Goal: Navigation & Orientation: Find specific page/section

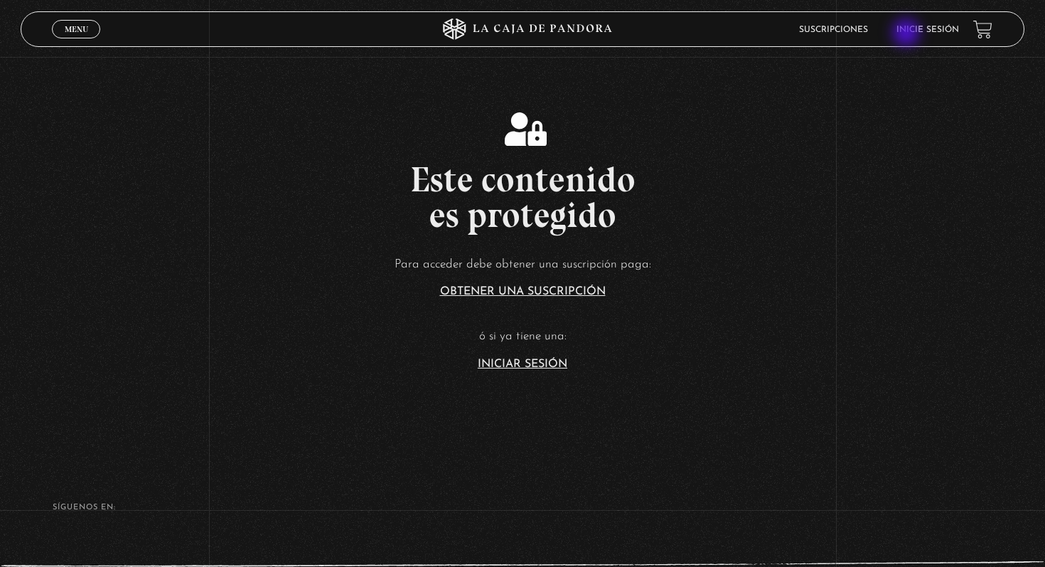
click at [912, 30] on link "Inicie sesión" at bounding box center [928, 30] width 63 height 9
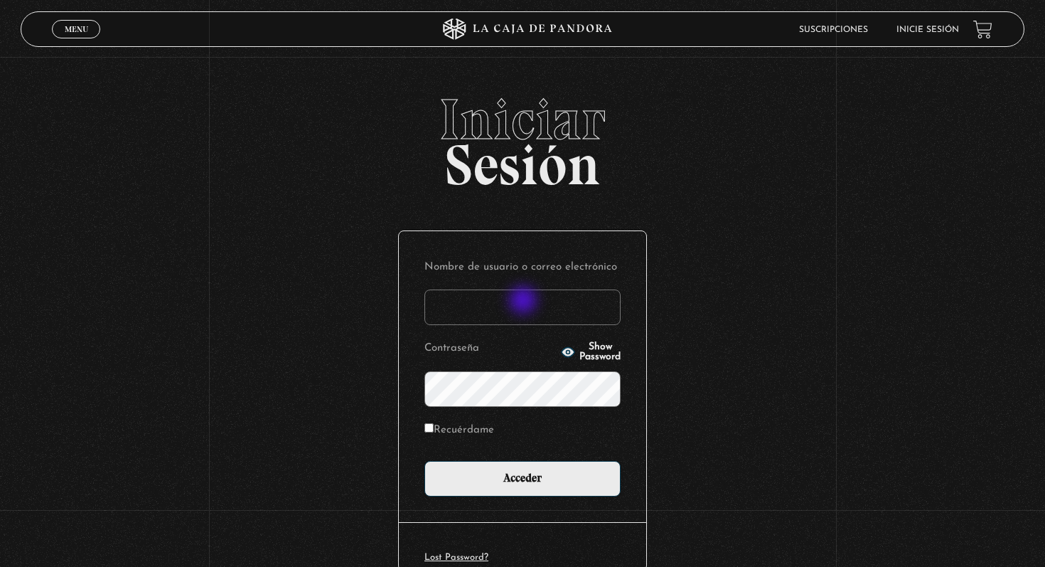
click at [525, 301] on input "Nombre de usuario o correo electrónico" at bounding box center [523, 307] width 196 height 36
type input "adrianarcecr@outlook.es"
click at [425, 461] on input "Acceder" at bounding box center [523, 479] width 196 height 36
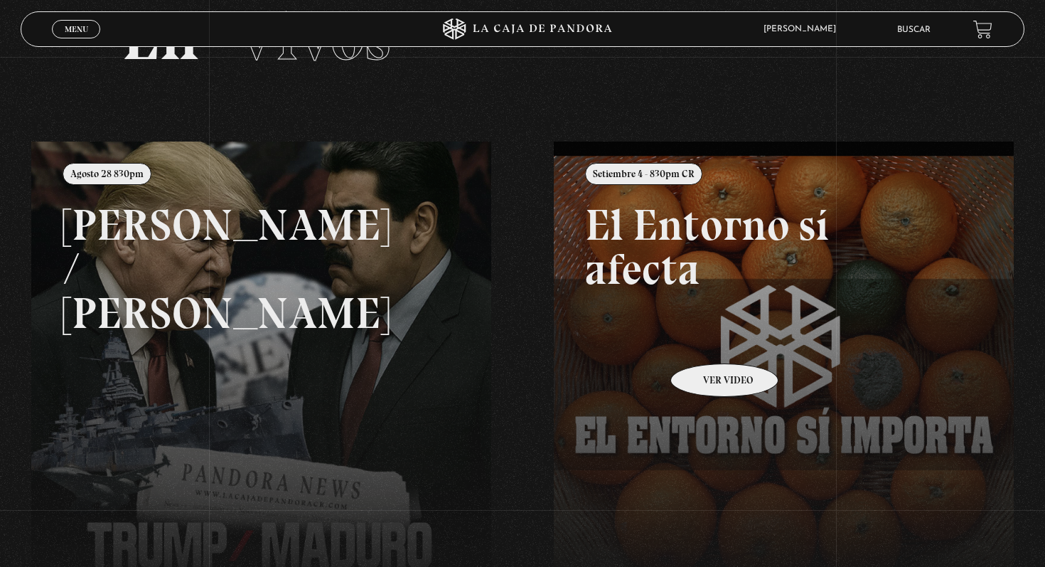
scroll to position [181, 0]
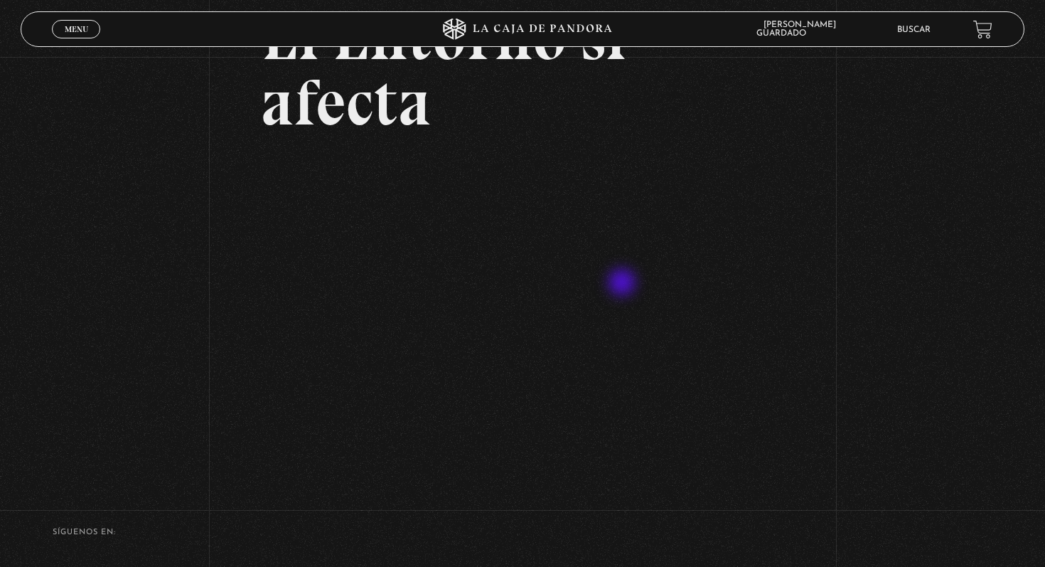
scroll to position [121, 0]
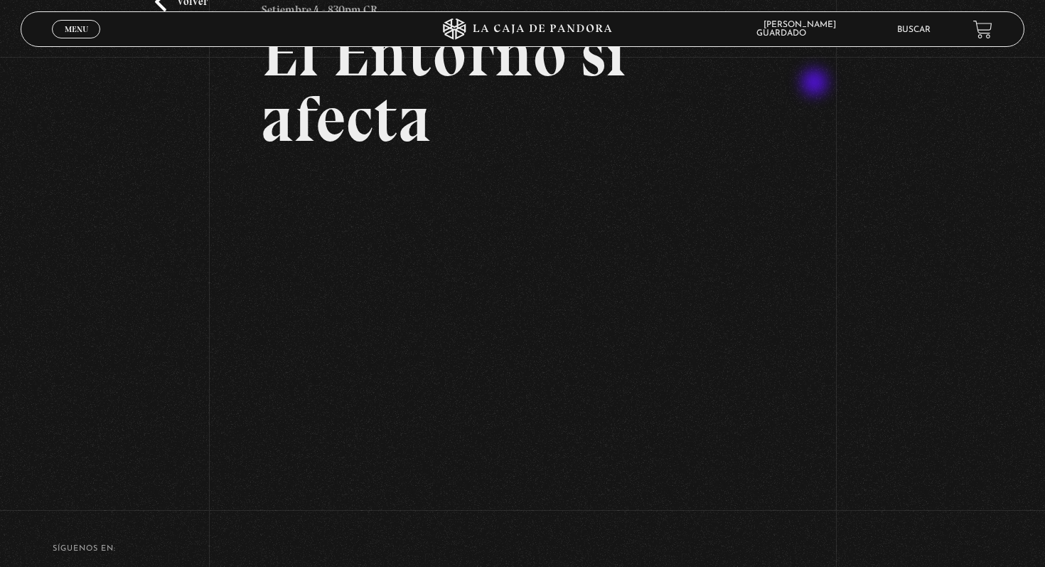
click at [792, 114] on div "Volver Setiembre 4 - 830pm CR El Entorno sí afecta" at bounding box center [522, 215] width 1045 height 559
